Goal: Task Accomplishment & Management: Manage account settings

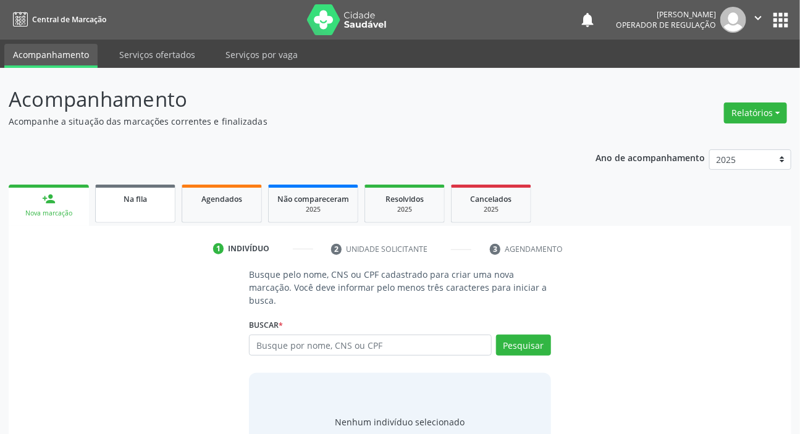
click at [110, 216] on link "Na fila" at bounding box center [135, 204] width 80 height 38
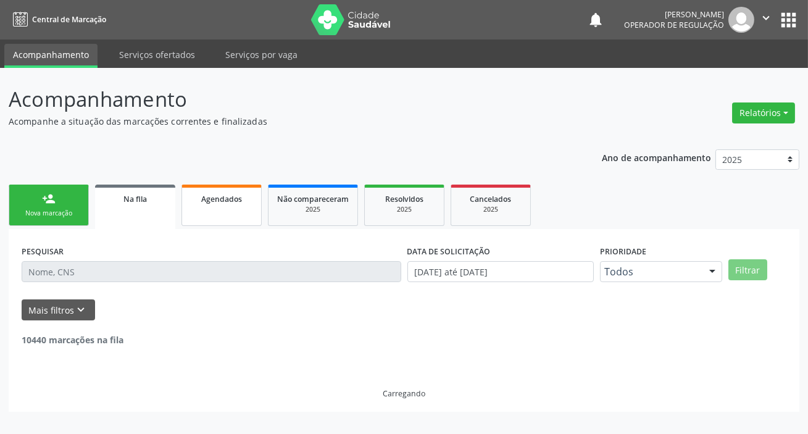
click at [209, 194] on span "Agendados" at bounding box center [221, 199] width 41 height 10
select select "9"
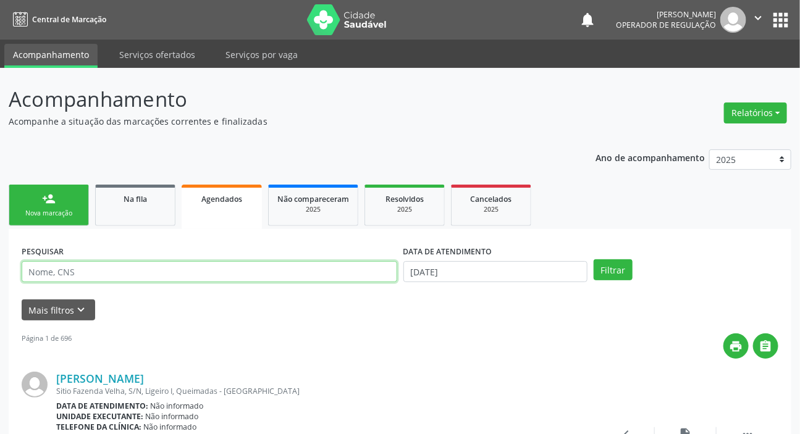
click at [193, 275] on input "text" at bounding box center [209, 271] width 375 height 21
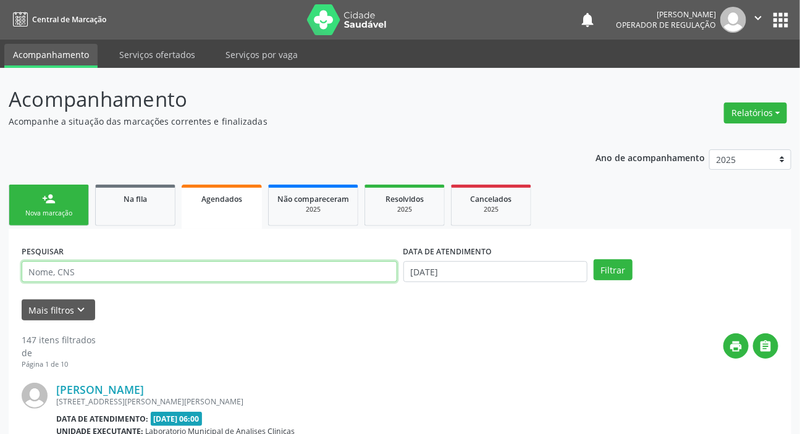
paste input "706 8072 2497 5326"
type input "706 8072 2497 5326"
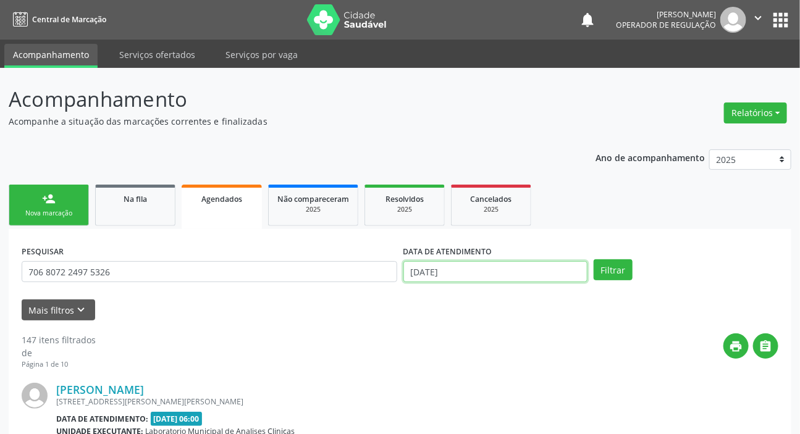
click at [435, 265] on input "[DATE]" at bounding box center [495, 271] width 185 height 21
click at [615, 271] on button "Filtrar" at bounding box center [612, 269] width 39 height 21
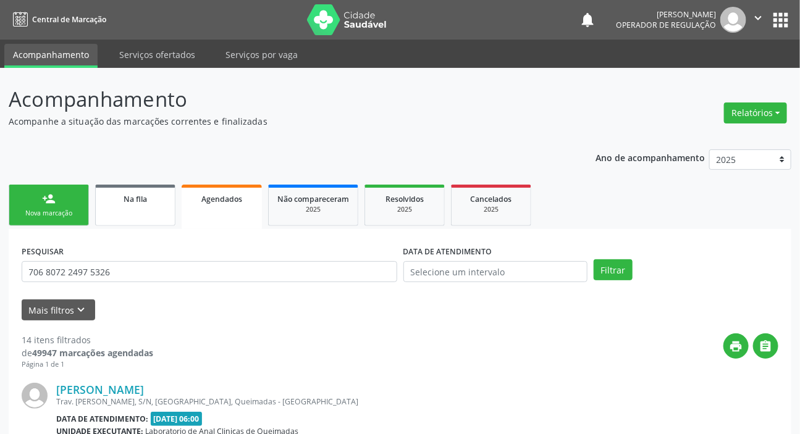
click at [146, 201] on span "Na fila" at bounding box center [134, 199] width 23 height 10
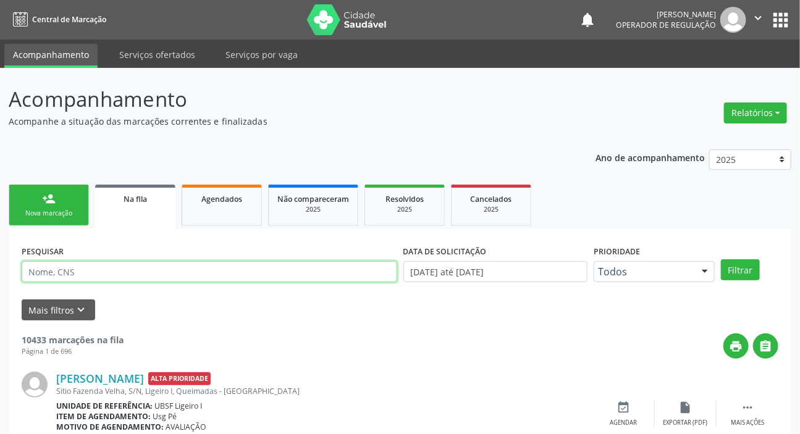
click at [191, 275] on input "text" at bounding box center [209, 271] width 375 height 21
type input "707802695631515"
click at [721, 259] on button "Filtrar" at bounding box center [740, 269] width 39 height 21
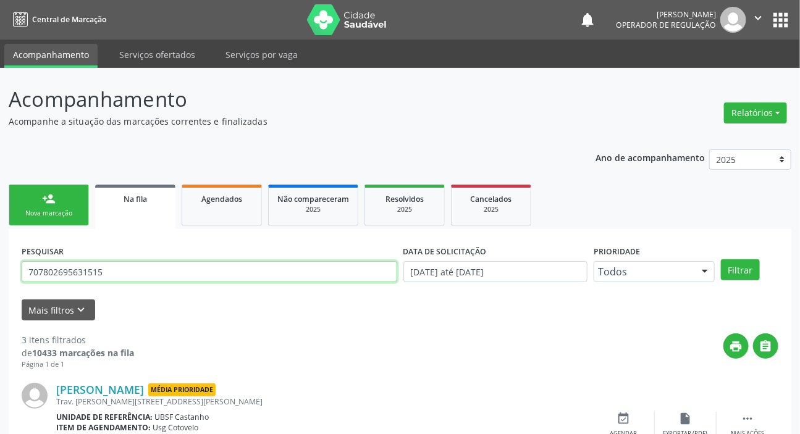
click at [149, 275] on input "707802695631515" at bounding box center [209, 271] width 375 height 21
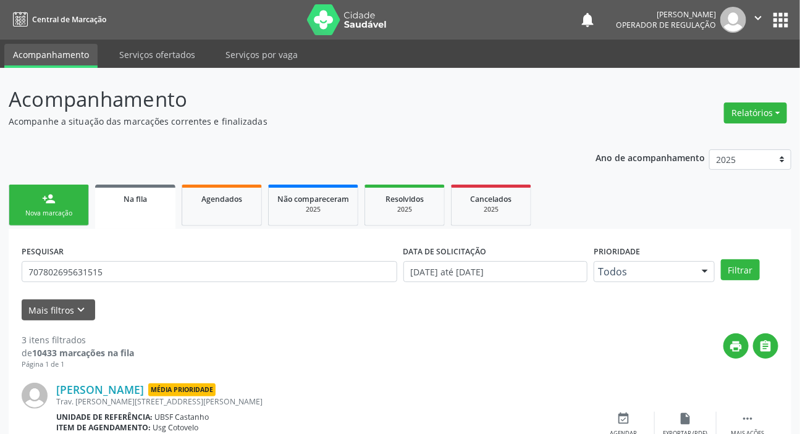
click at [153, 301] on div "Mais filtros keyboard_arrow_down" at bounding box center [400, 310] width 763 height 22
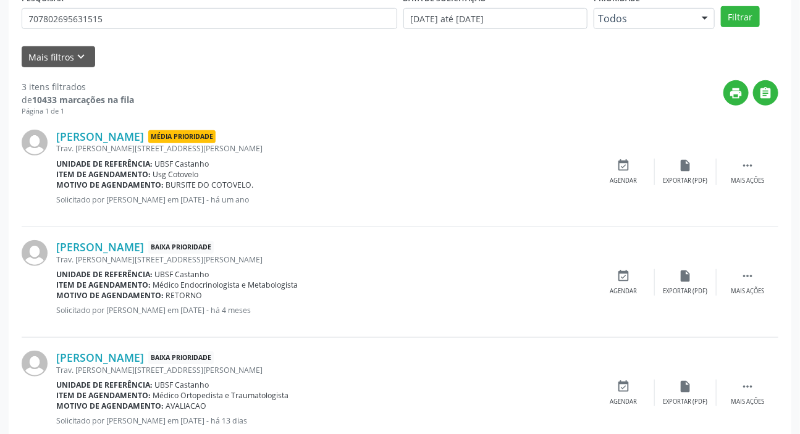
scroll to position [288, 0]
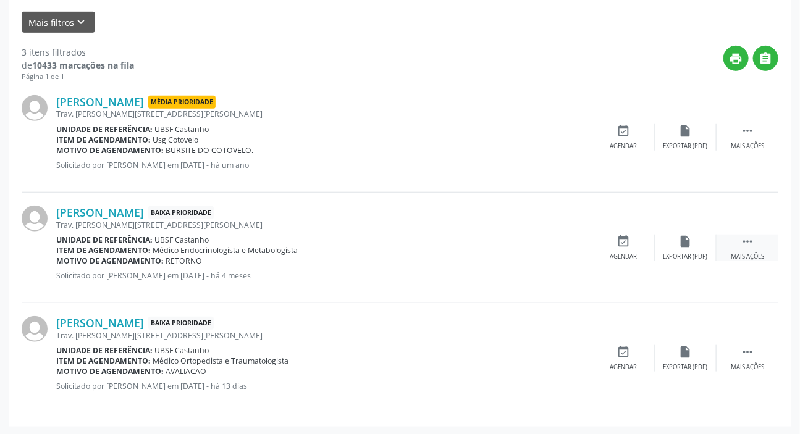
click at [751, 235] on icon "" at bounding box center [747, 242] width 14 height 14
click at [679, 243] on icon "edit" at bounding box center [686, 242] width 14 height 14
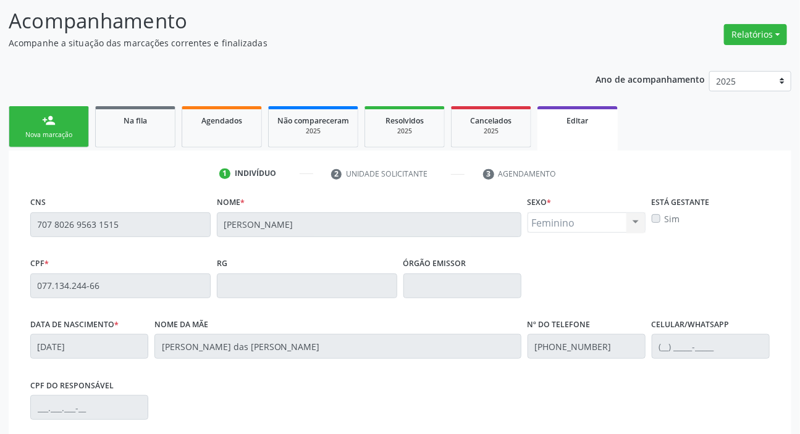
scroll to position [251, 0]
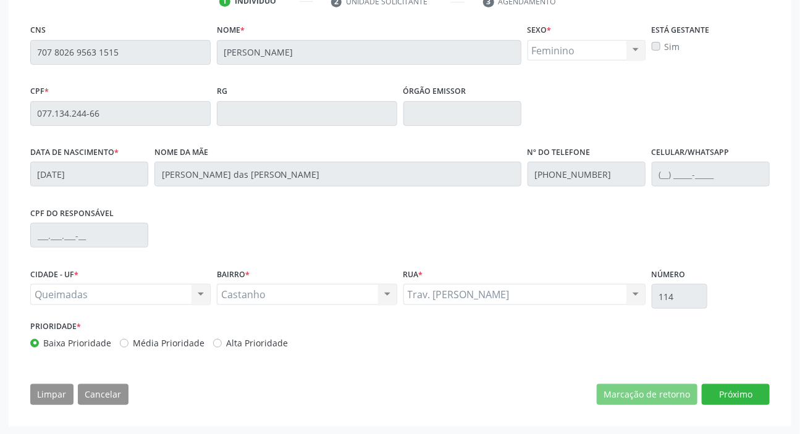
click at [226, 346] on label "Alta Prioridade" at bounding box center [257, 343] width 62 height 13
click at [219, 347] on div "Alta Prioridade" at bounding box center [250, 343] width 75 height 13
click at [226, 341] on label "Alta Prioridade" at bounding box center [257, 343] width 62 height 13
click at [213, 341] on input "Alta Prioridade" at bounding box center [217, 342] width 9 height 11
radio input "true"
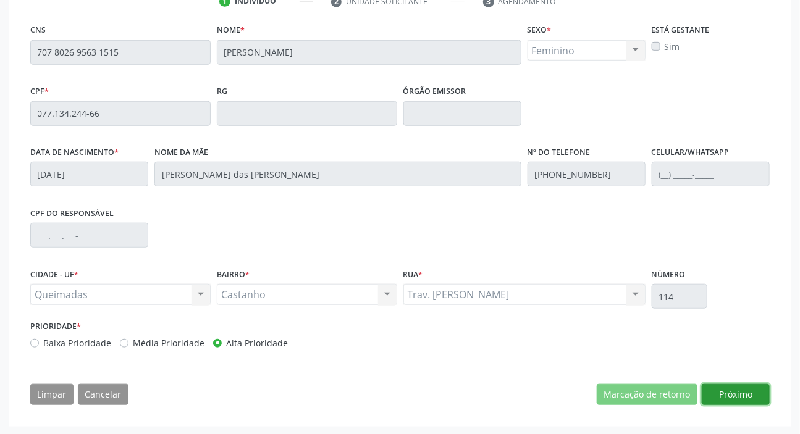
click at [735, 389] on button "Próximo" at bounding box center [735, 394] width 68 height 21
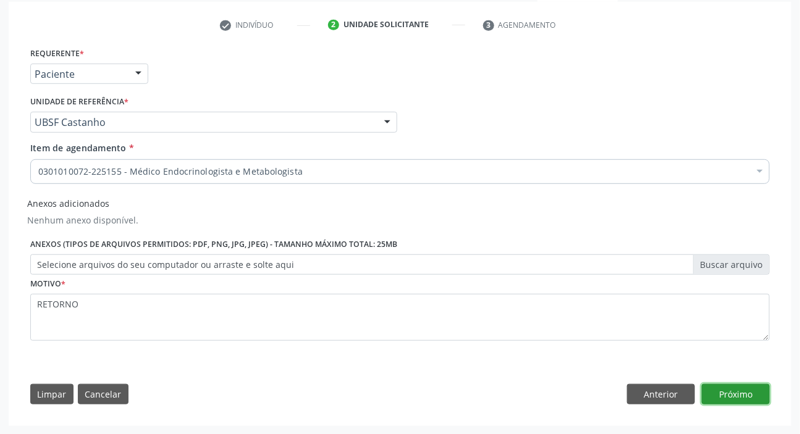
click at [748, 399] on button "Próximo" at bounding box center [735, 394] width 68 height 21
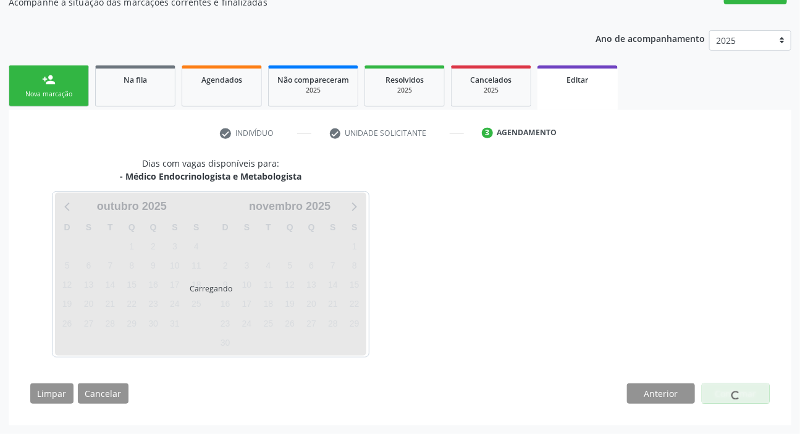
scroll to position [119, 0]
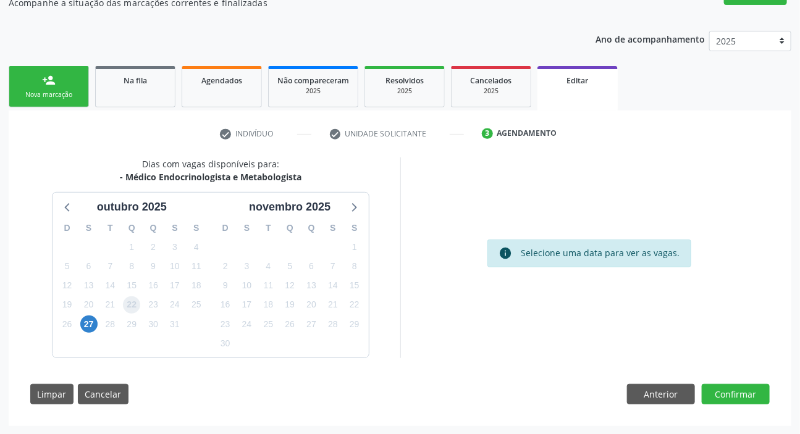
click at [132, 303] on span "22" at bounding box center [131, 304] width 17 height 17
click at [725, 392] on button "Confirmar" at bounding box center [735, 394] width 68 height 21
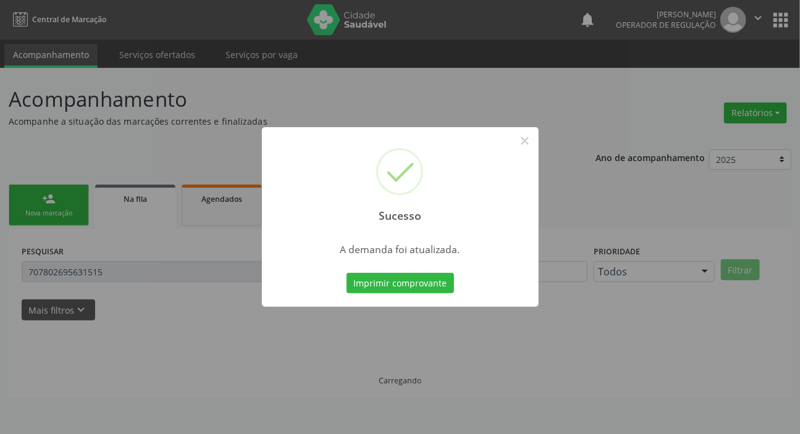
scroll to position [0, 0]
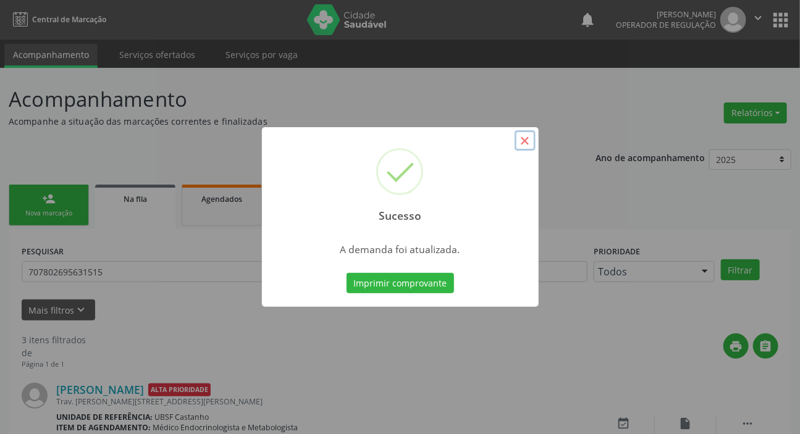
click at [524, 137] on button "×" at bounding box center [524, 140] width 21 height 21
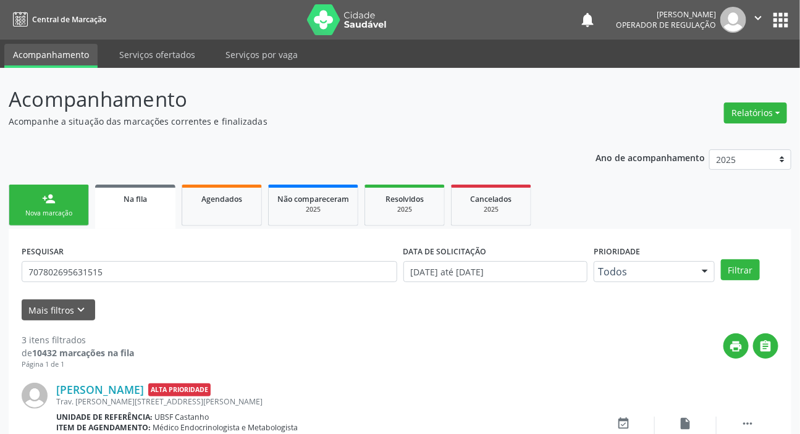
click at [779, 27] on button "apps" at bounding box center [780, 20] width 22 height 22
click at [782, 24] on button "apps" at bounding box center [780, 20] width 22 height 22
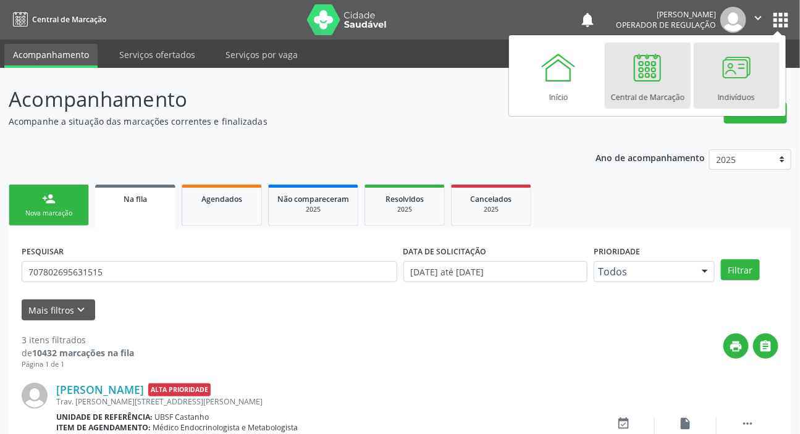
click at [717, 96] on div "Indivíduos" at bounding box center [735, 94] width 37 height 17
